Goal: Check status: Check status

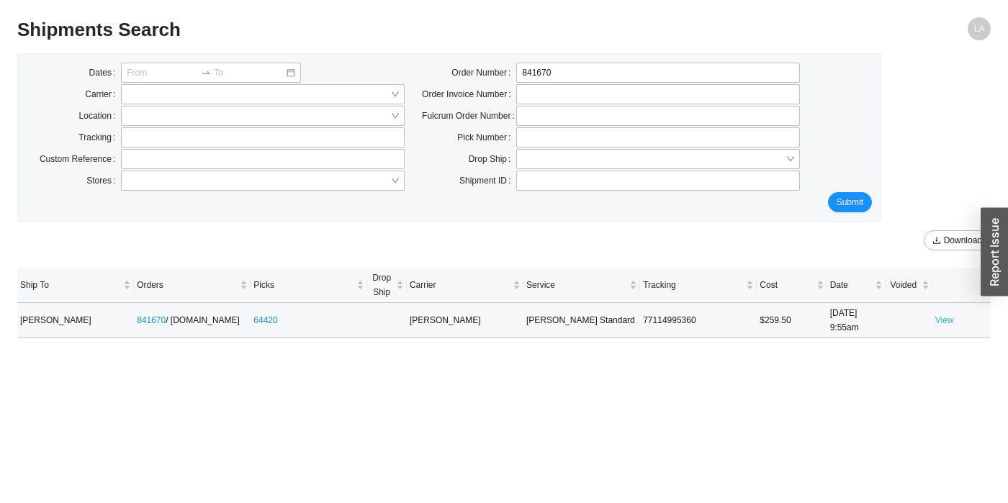
click at [949, 317] on link "View" at bounding box center [944, 320] width 19 height 10
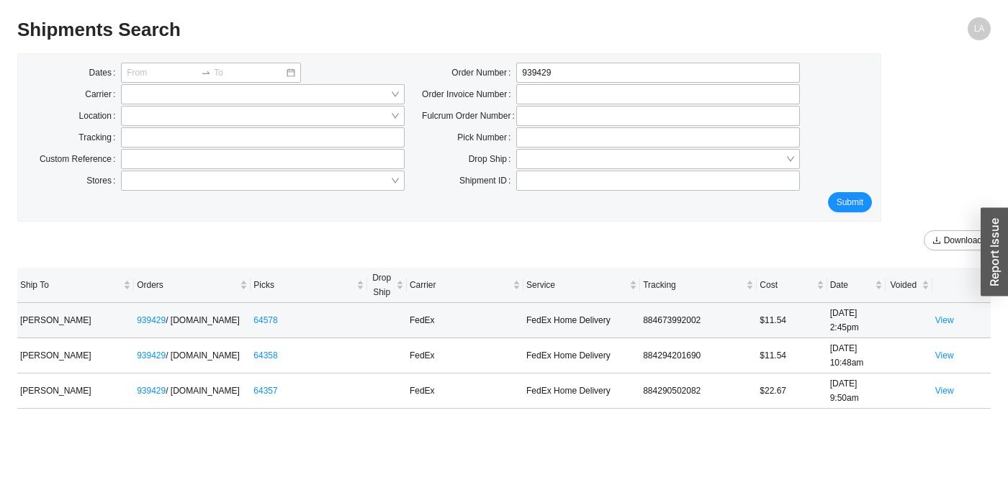
drag, startPoint x: 944, startPoint y: 321, endPoint x: 939, endPoint y: 332, distance: 12.2
click at [944, 321] on link "View" at bounding box center [944, 320] width 19 height 10
